Goal: Information Seeking & Learning: Learn about a topic

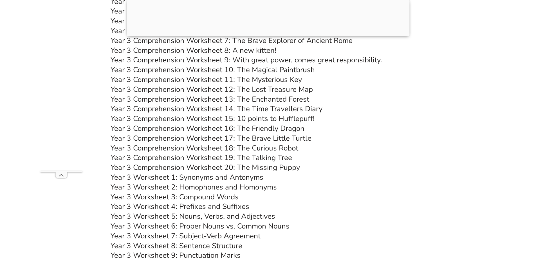
scroll to position [2136, 0]
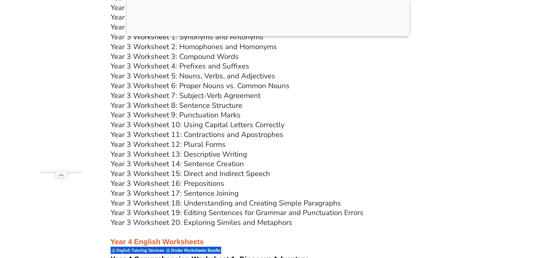
click at [202, 215] on link "Year 3 Worksheet 19: Editing Sentences for Grammar and Punctuation Errors" at bounding box center [237, 213] width 253 height 10
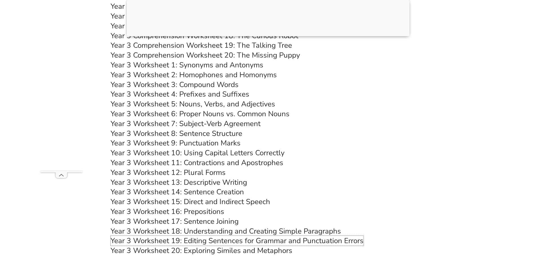
scroll to position [2192, 0]
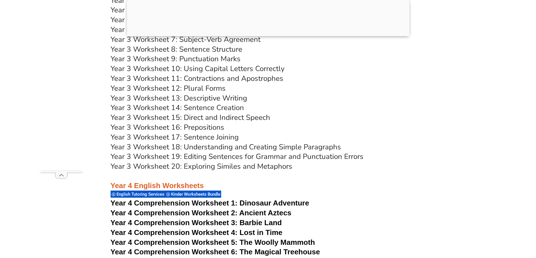
click at [217, 160] on link "Year 3 Worksheet 19: Editing Sentences for Grammar and Punctuation Errors" at bounding box center [237, 157] width 253 height 10
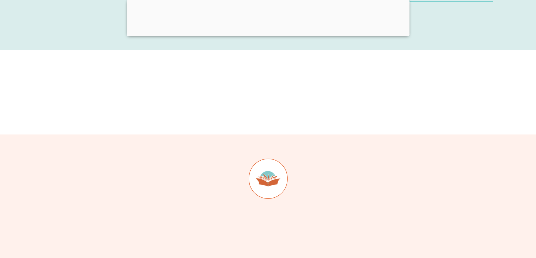
scroll to position [6213, 0]
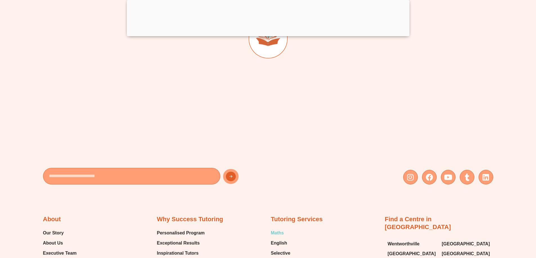
click at [277, 229] on span "Maths" at bounding box center [277, 233] width 13 height 8
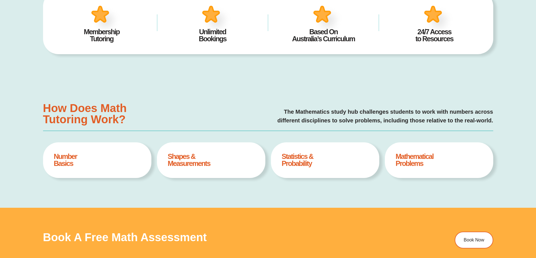
type input "*"
click at [409, 163] on h4 "Mathematical Problems" at bounding box center [438, 160] width 87 height 14
click at [414, 156] on h4 "Mathematical Problems" at bounding box center [438, 160] width 87 height 14
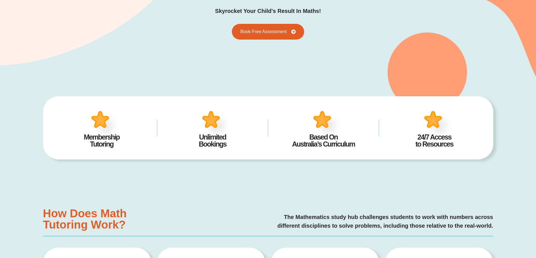
scroll to position [64, 0]
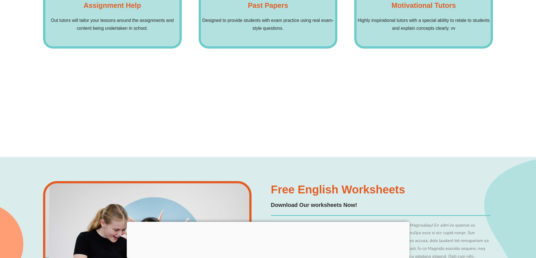
scroll to position [4345, 0]
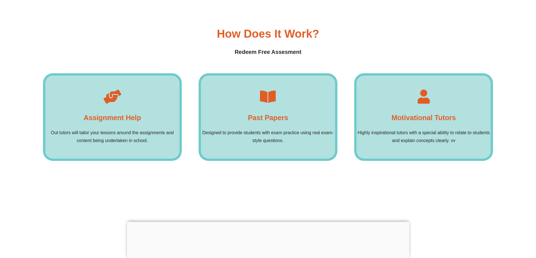
click at [271, 112] on h4 "Past Papers" at bounding box center [268, 117] width 40 height 11
click at [264, 129] on p "Designed to provide students with exam practice using real exam-style questions." at bounding box center [268, 137] width 134 height 16
click at [181, 93] on div "Assignment Help Out tutors will tailor your lessons around the assignments and …" at bounding box center [112, 117] width 139 height 88
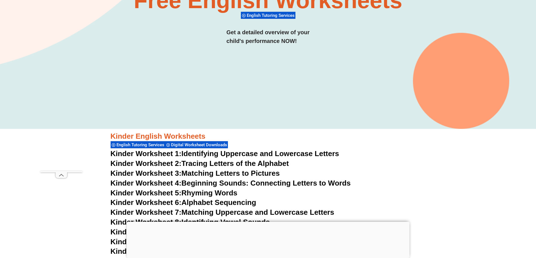
scroll to position [0, 0]
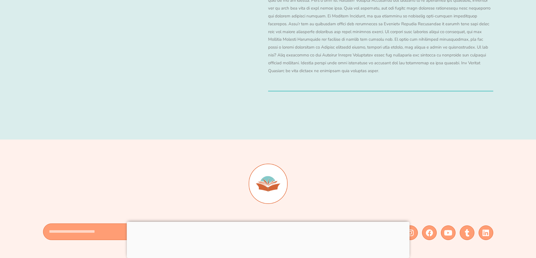
scroll to position [5861, 0]
